Goal: Information Seeking & Learning: Learn about a topic

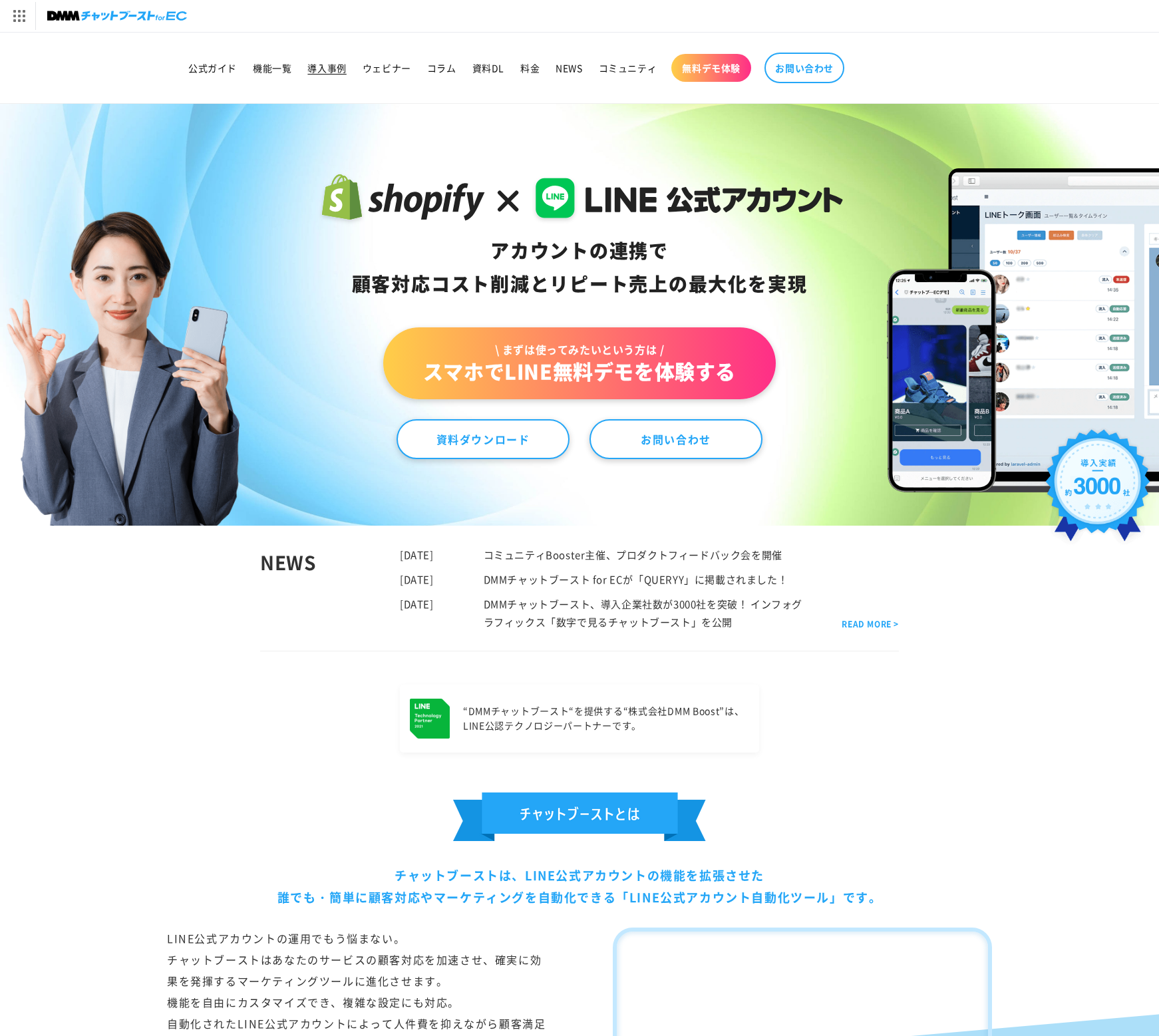
click at [320, 69] on span "導入事例" at bounding box center [326, 68] width 39 height 12
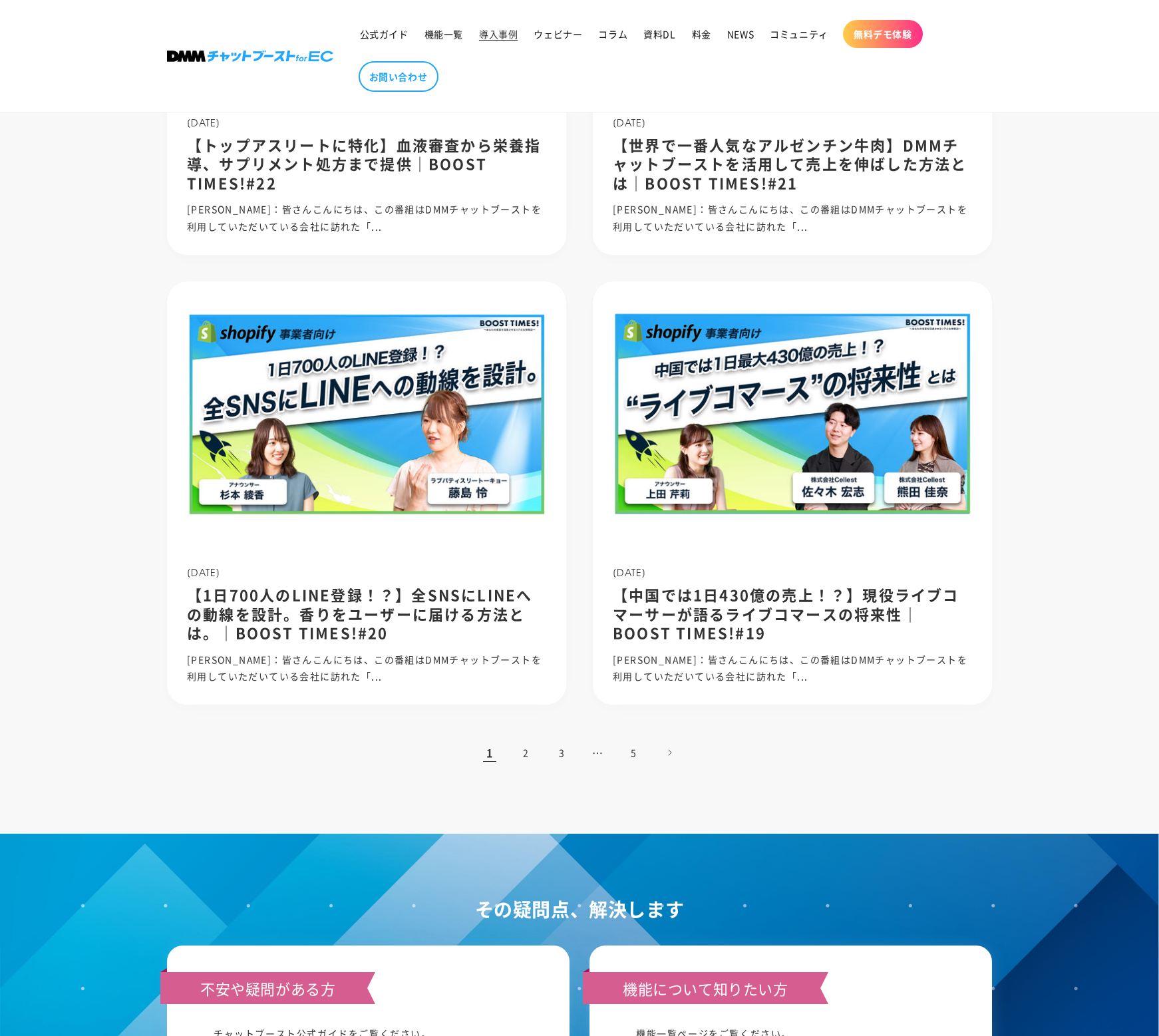
scroll to position [993, 0]
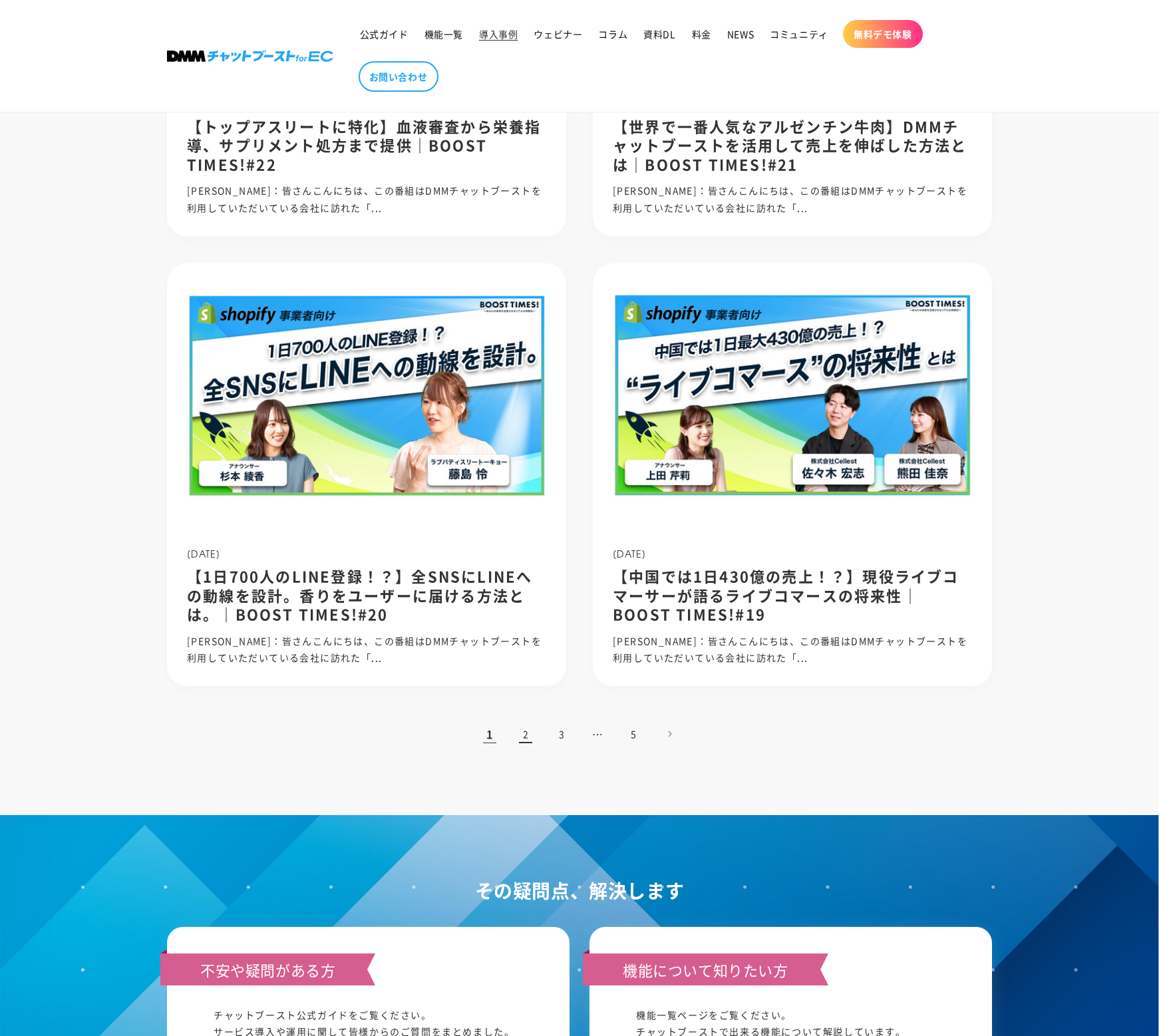
click at [518, 737] on link "2" at bounding box center [525, 733] width 29 height 29
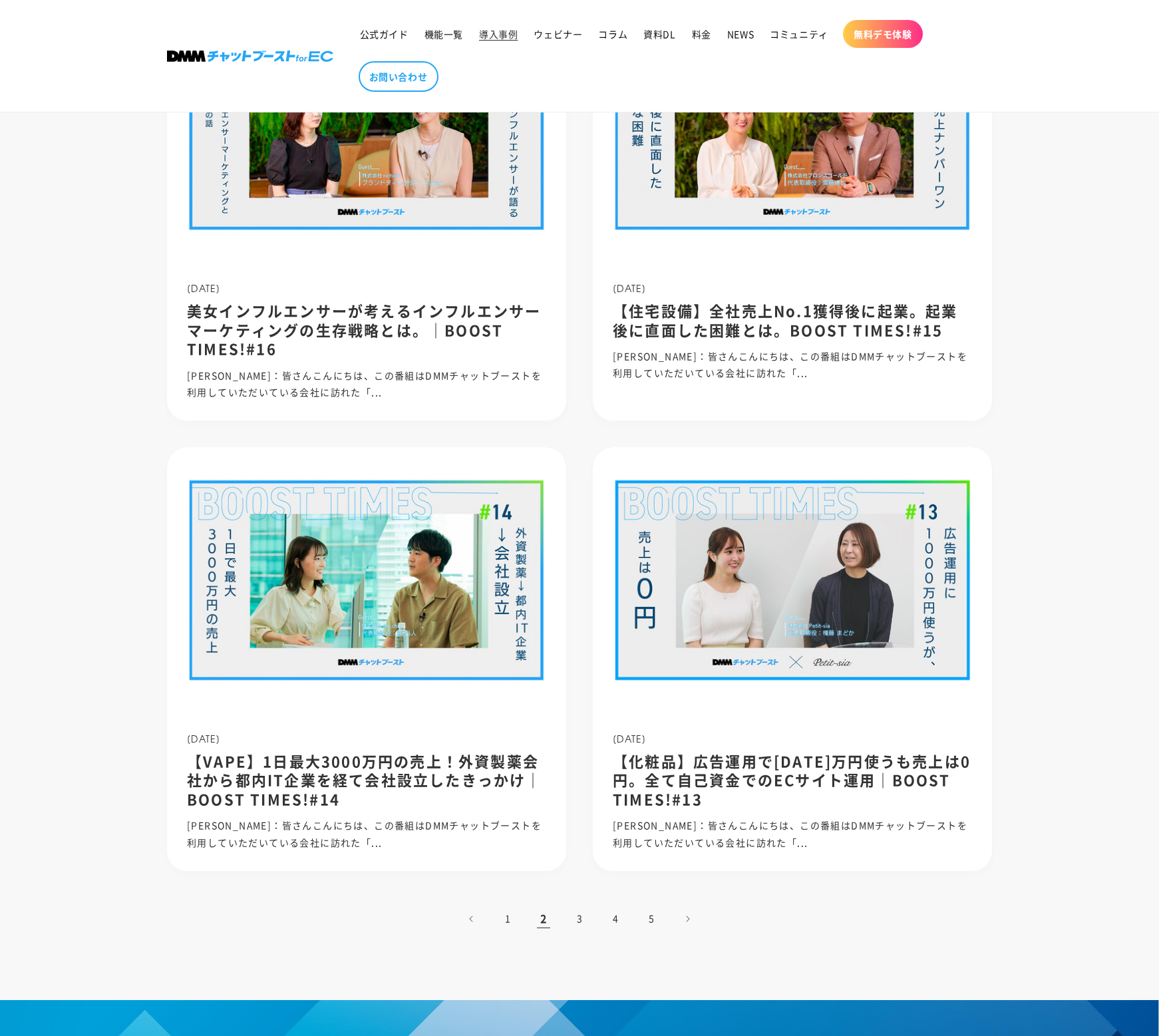
scroll to position [793, 0]
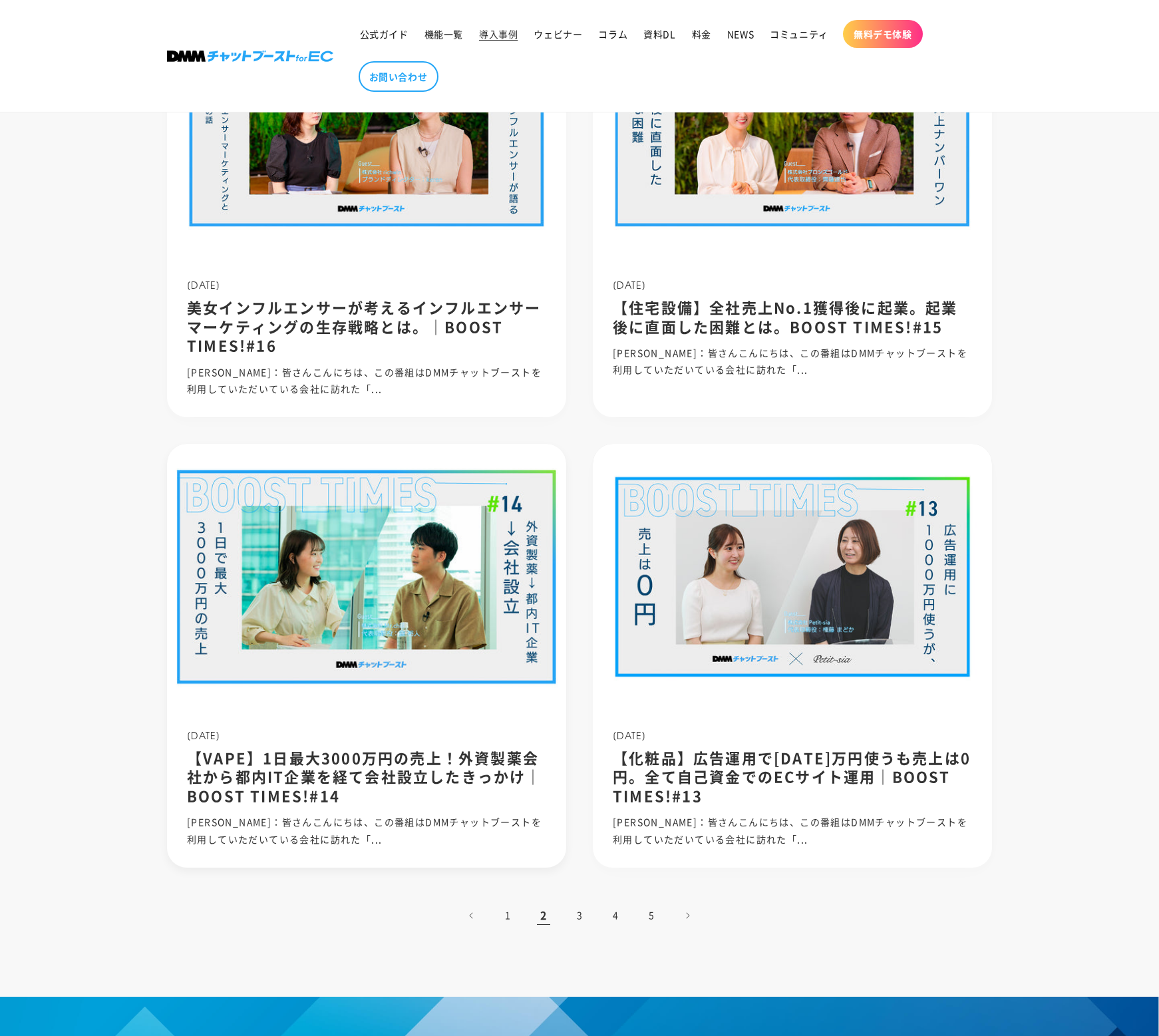
click at [259, 626] on img at bounding box center [366, 577] width 427 height 285
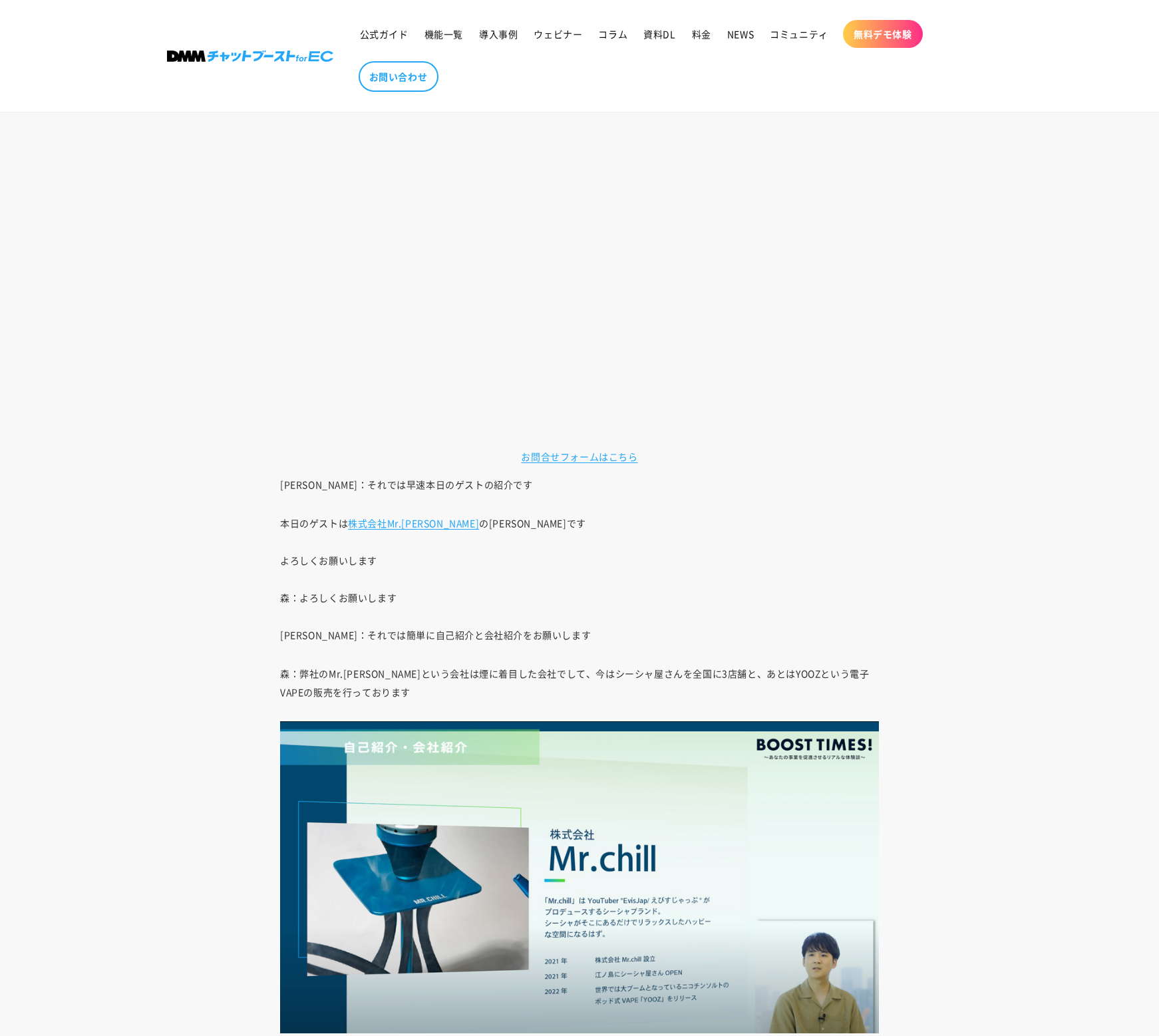
scroll to position [1190, 0]
